Goal: Transaction & Acquisition: Purchase product/service

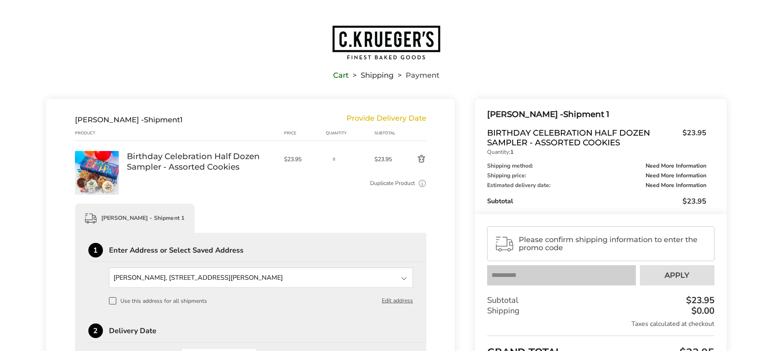
click at [377, 47] on img "Go to home page" at bounding box center [386, 43] width 109 height 36
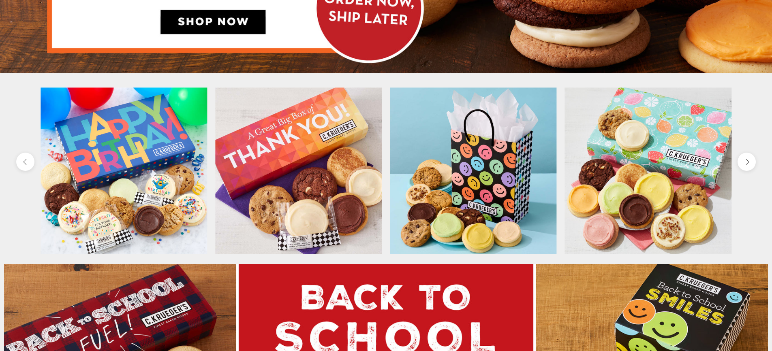
scroll to position [310, 0]
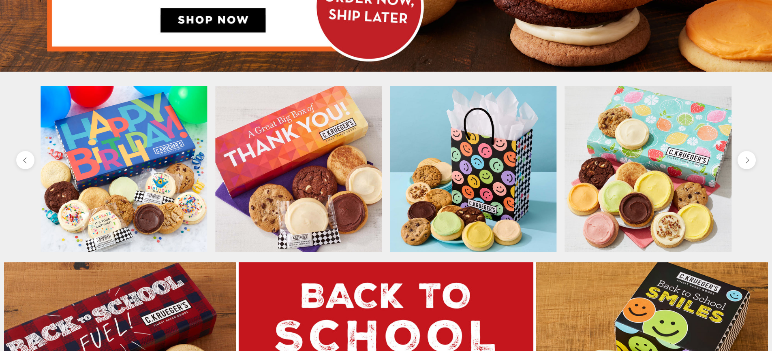
click at [134, 153] on img at bounding box center [124, 169] width 167 height 167
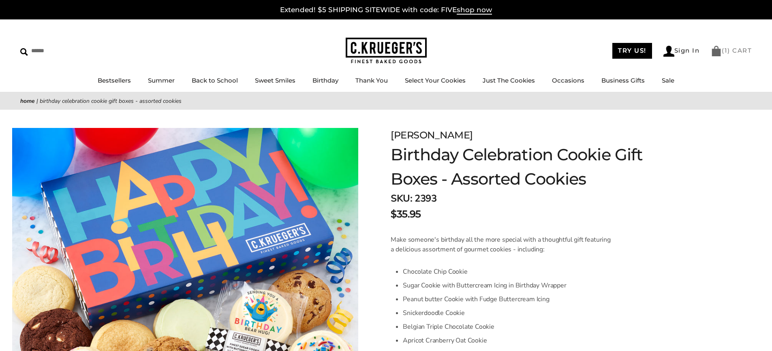
click at [725, 50] on span "1" at bounding box center [726, 51] width 3 height 8
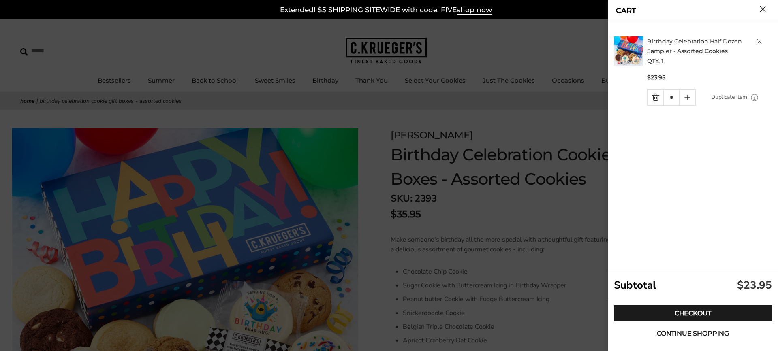
click at [637, 41] on img at bounding box center [628, 50] width 29 height 29
click at [676, 41] on link "Birthday Celebration Half Dozen Sampler - Assorted Cookies" at bounding box center [694, 46] width 95 height 17
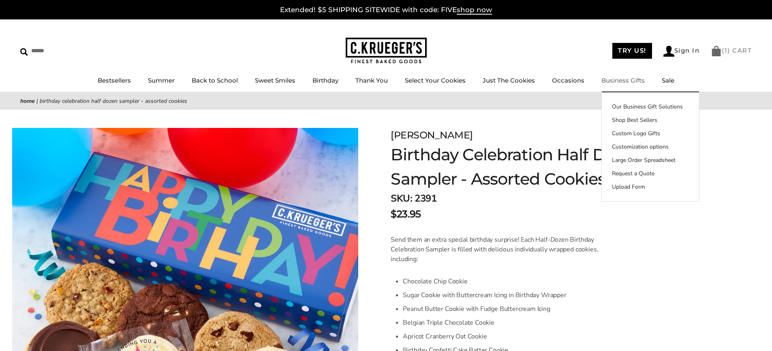
click at [721, 50] on link "( 1 ) CART" at bounding box center [731, 51] width 41 height 8
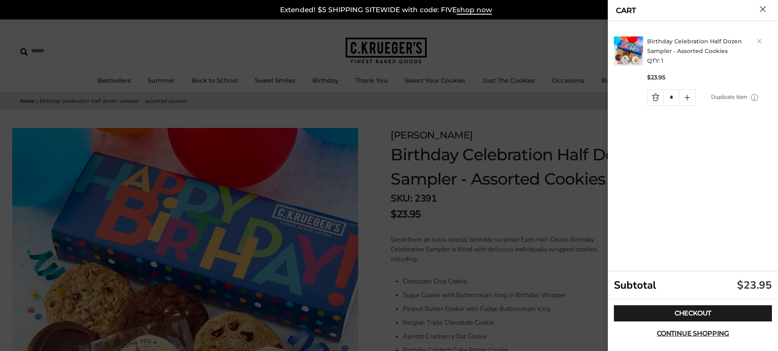
click at [655, 305] on div "Checkout Continue shopping" at bounding box center [693, 324] width 170 height 49
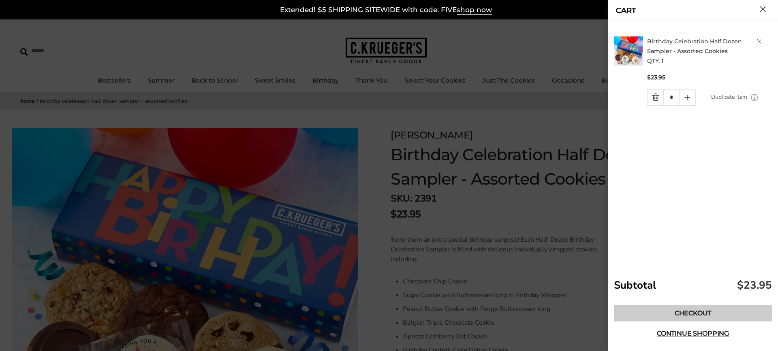
click at [654, 308] on link "Checkout" at bounding box center [693, 314] width 158 height 16
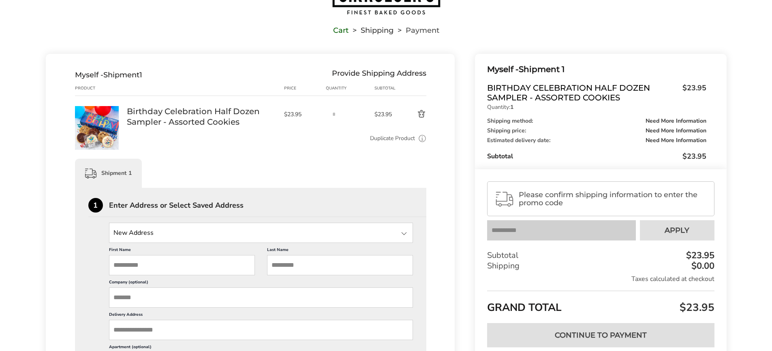
scroll to position [46, 0]
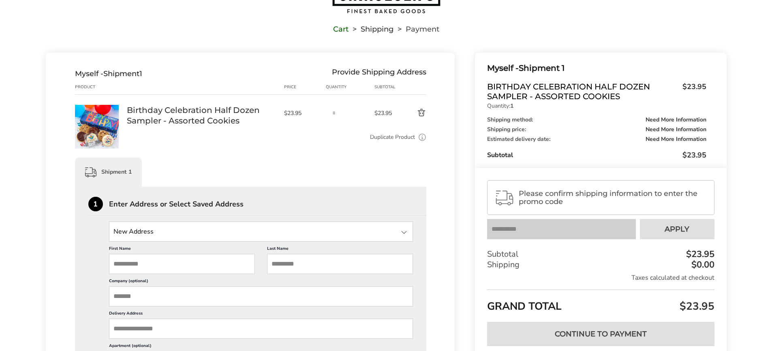
click at [232, 265] on input "First Name" at bounding box center [182, 264] width 146 height 20
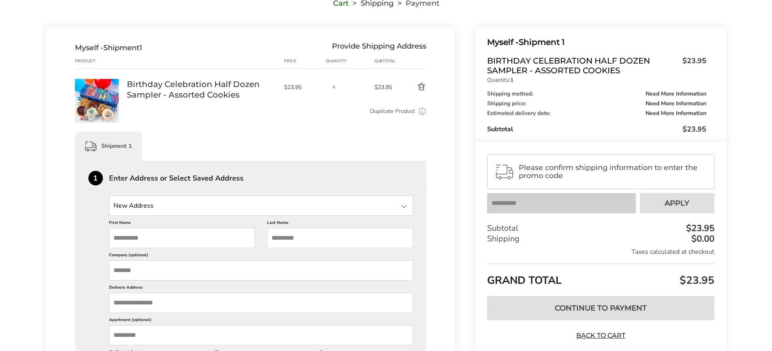
scroll to position [163, 0]
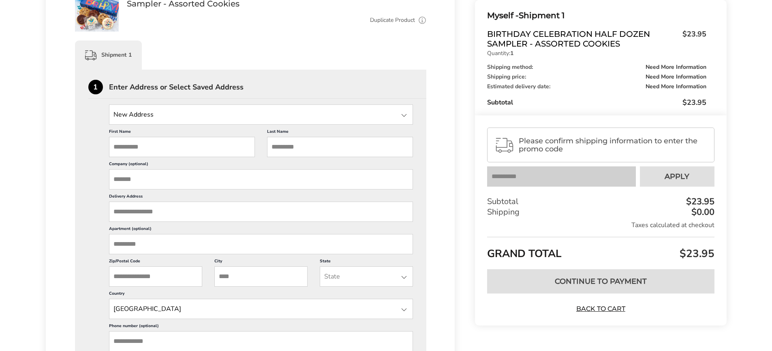
click at [166, 146] on input "First Name" at bounding box center [182, 147] width 146 height 20
type input "****"
click at [291, 145] on input "Last Name" at bounding box center [340, 147] width 146 height 20
type input "*******"
click at [251, 178] on input "Company (optional)" at bounding box center [261, 179] width 304 height 20
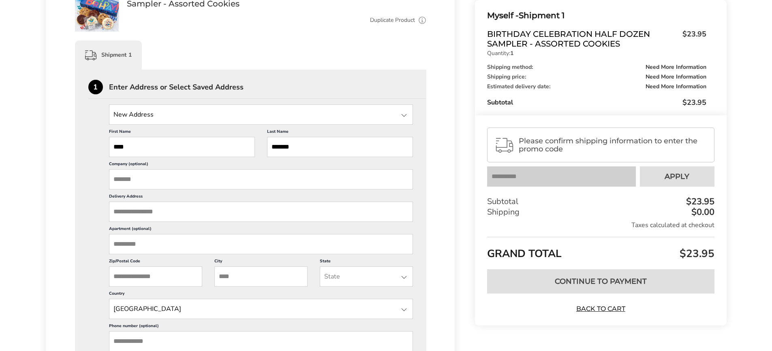
click at [224, 219] on input "Delivery Address" at bounding box center [261, 212] width 304 height 20
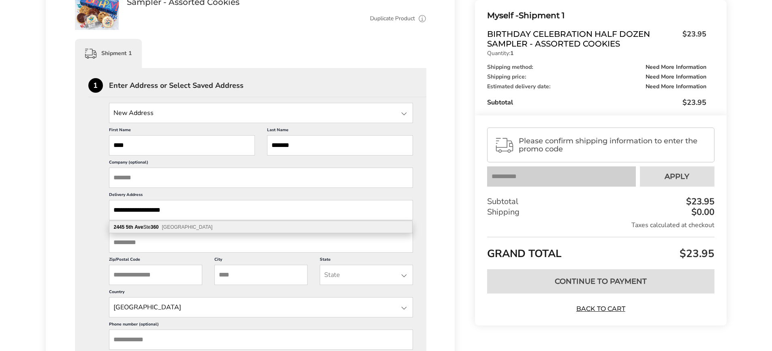
click at [212, 226] on div "[STREET_ADDRESS]" at bounding box center [260, 227] width 303 height 12
type input "**********"
type input "*********"
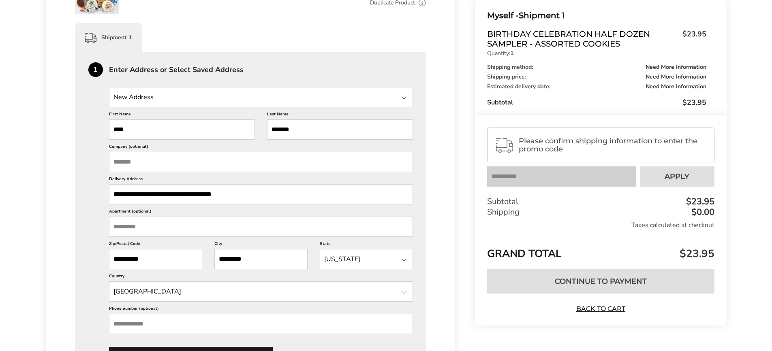
scroll to position [181, 0]
click at [195, 327] on input "Phone number (optional)" at bounding box center [261, 324] width 304 height 20
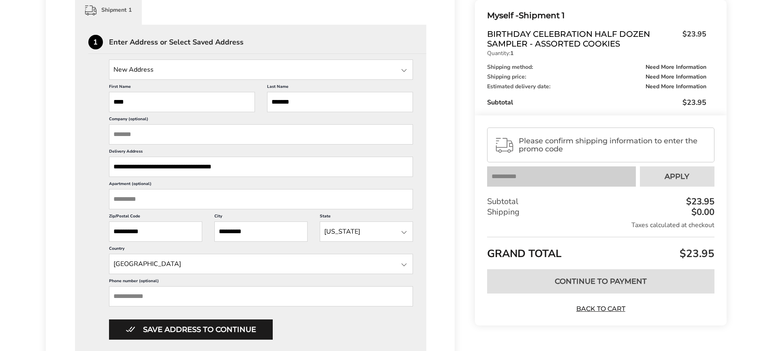
scroll to position [210, 0]
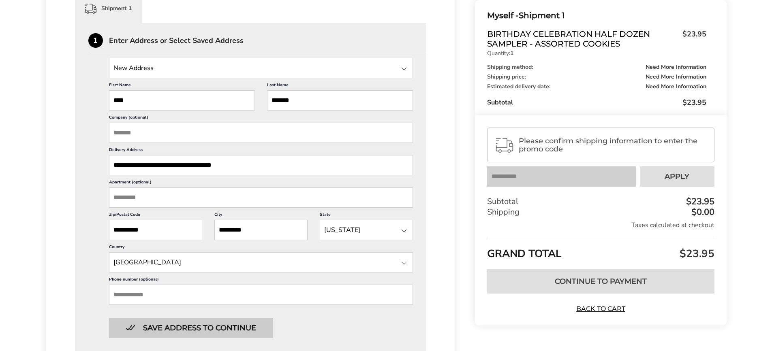
click at [199, 323] on button "Save address to continue" at bounding box center [191, 328] width 164 height 20
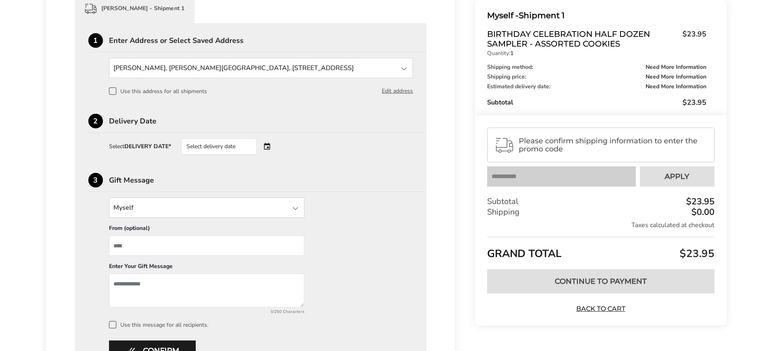
click at [234, 146] on div "Select delivery date" at bounding box center [218, 147] width 75 height 16
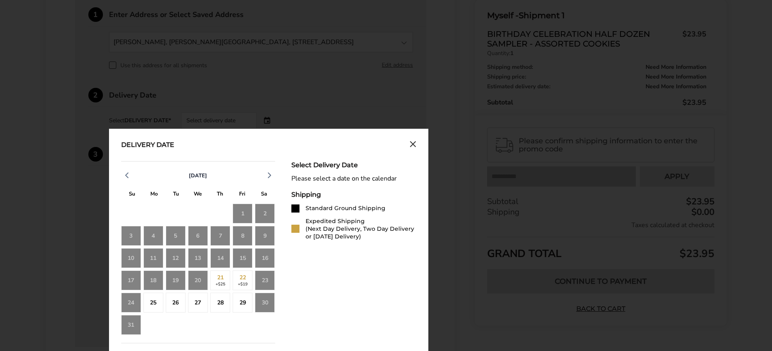
scroll to position [237, 0]
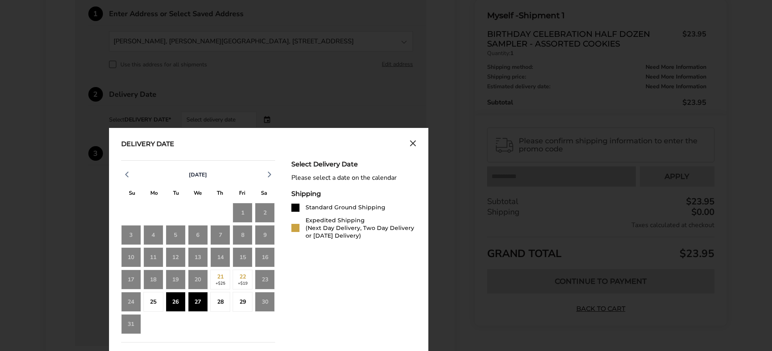
click at [171, 303] on div "26" at bounding box center [176, 302] width 20 height 20
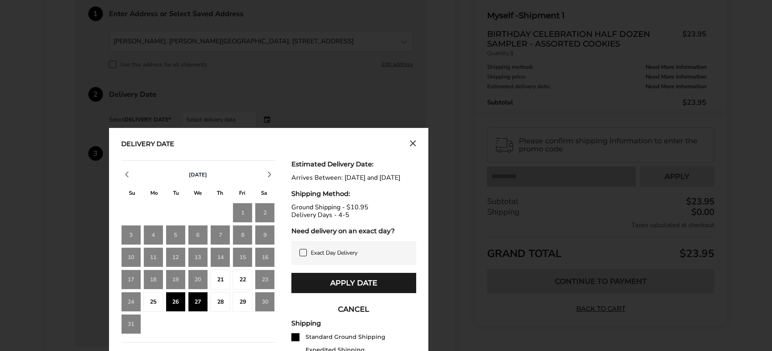
click at [156, 306] on div "25" at bounding box center [153, 302] width 20 height 20
click at [152, 304] on div "25" at bounding box center [153, 302] width 20 height 20
click at [236, 276] on div "22" at bounding box center [243, 280] width 20 height 20
click at [225, 278] on div "21" at bounding box center [220, 280] width 20 height 20
click at [351, 317] on button "CANCEL" at bounding box center [353, 310] width 125 height 20
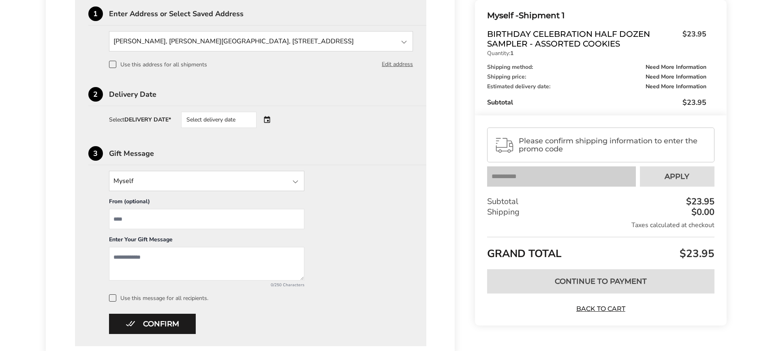
click at [205, 125] on div "Select delivery date" at bounding box center [218, 120] width 75 height 16
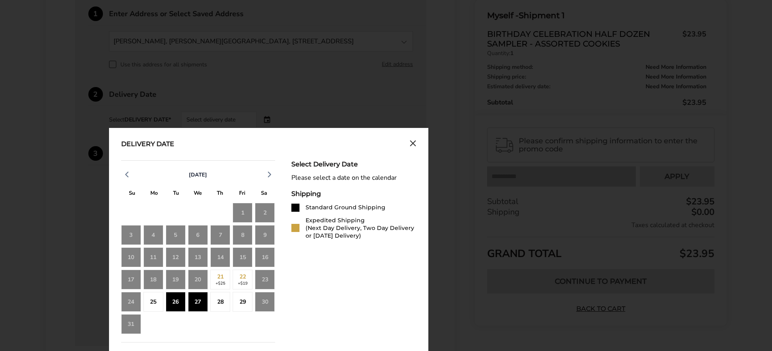
click at [158, 302] on div "25" at bounding box center [153, 302] width 20 height 20
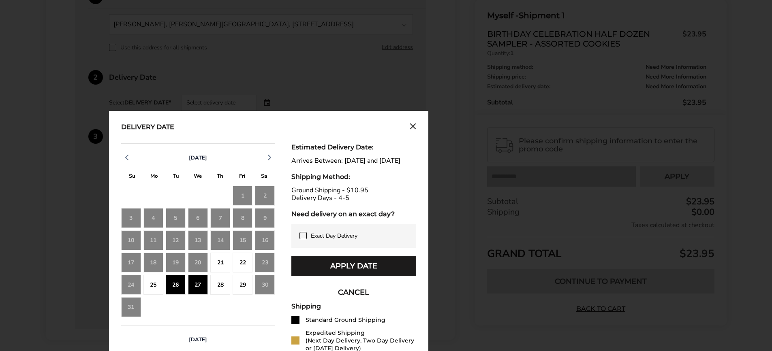
scroll to position [255, 0]
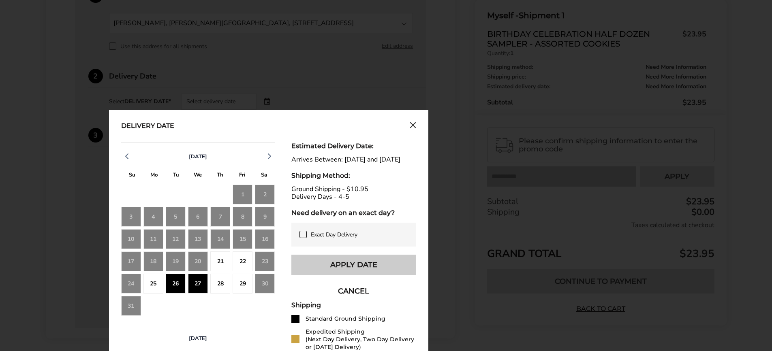
click at [351, 275] on button "Apply Date" at bounding box center [353, 265] width 125 height 20
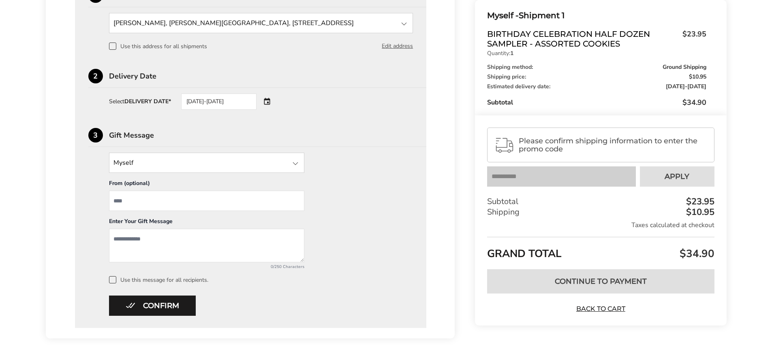
click at [271, 164] on input "State" at bounding box center [206, 163] width 195 height 20
click at [362, 180] on div "Myself Myself Other Recipient From (optional) Enter Your Gift Message 0/250 Cha…" at bounding box center [250, 218] width 325 height 131
click at [261, 199] on input "From" at bounding box center [206, 201] width 195 height 20
type input "**********"
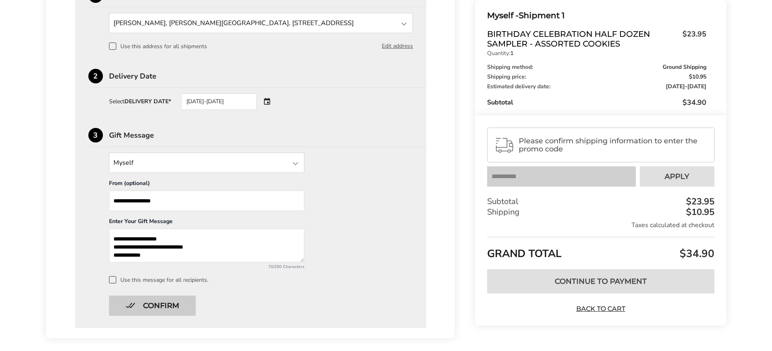
type textarea "**********"
click at [176, 307] on button "Confirm" at bounding box center [152, 306] width 87 height 20
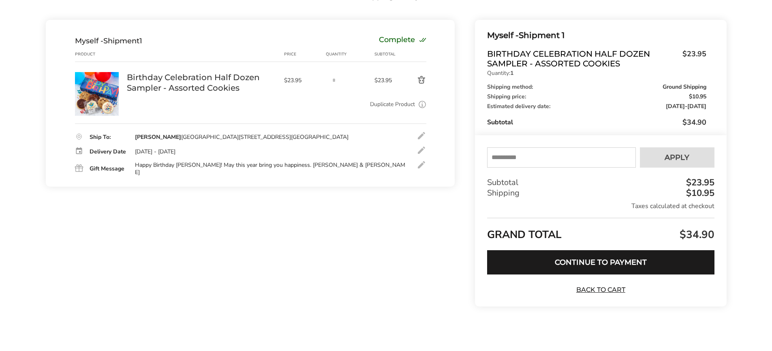
click at [624, 278] on div "* Please fill in all required fields and confirm shipping information to contin…" at bounding box center [600, 273] width 227 height 44
click at [618, 269] on button "Continue to Payment" at bounding box center [600, 263] width 227 height 24
